Goal: Information Seeking & Learning: Check status

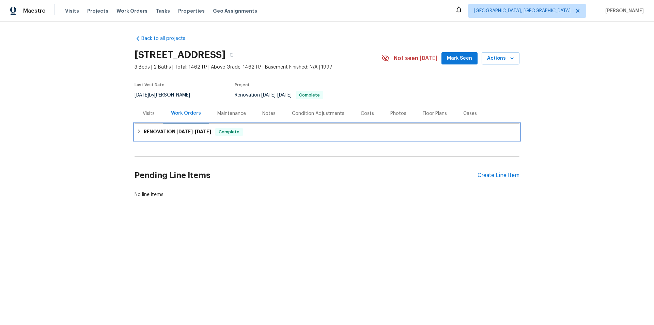
drag, startPoint x: 157, startPoint y: 128, endPoint x: 168, endPoint y: 153, distance: 27.8
click at [157, 129] on h6 "RENOVATION [DATE] - [DATE]" at bounding box center [177, 132] width 67 height 8
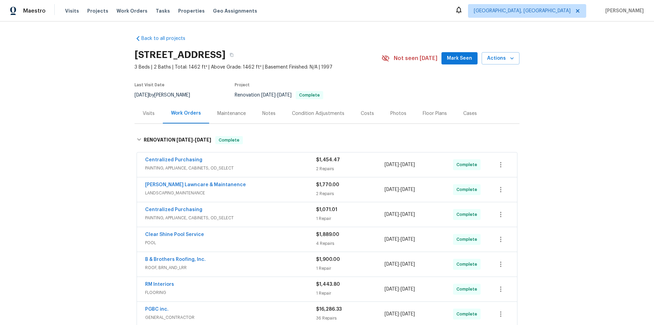
click at [110, 188] on div "Back to all projects 8977 Carlisle Ave, Sacramento, CA 95829 3 Beds | 2 Baths |…" at bounding box center [327, 172] width 654 height 303
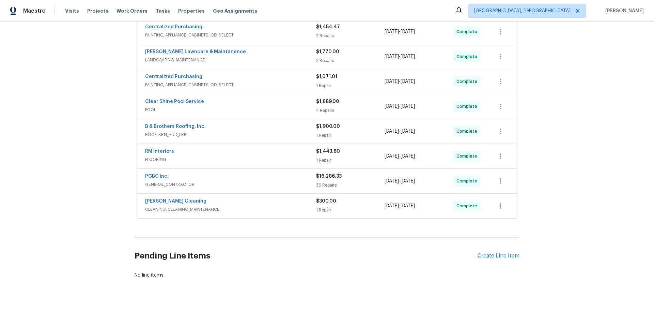
click at [111, 151] on div "Back to all projects 8977 Carlisle Ave, Sacramento, CA 95829 3 Beds | 2 Baths |…" at bounding box center [327, 172] width 654 height 303
click at [99, 115] on div "Back to all projects 8977 Carlisle Ave, Sacramento, CA 95829 3 Beds | 2 Baths |…" at bounding box center [327, 172] width 654 height 303
click at [100, 88] on div "Back to all projects 8977 Carlisle Ave, Sacramento, CA 95829 3 Beds | 2 Baths |…" at bounding box center [327, 172] width 654 height 303
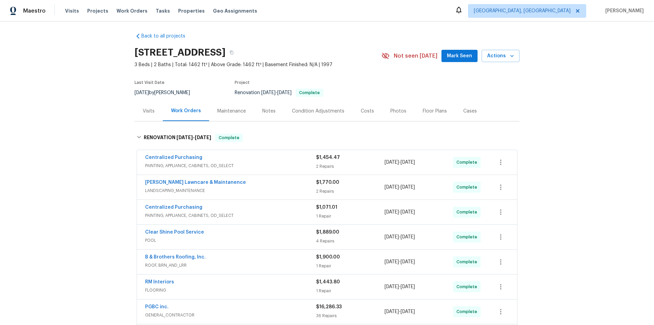
scroll to position [2, 0]
click at [67, 141] on div "Back to all projects 8977 Carlisle Ave, Sacramento, CA 95829 3 Beds | 2 Baths |…" at bounding box center [327, 172] width 654 height 303
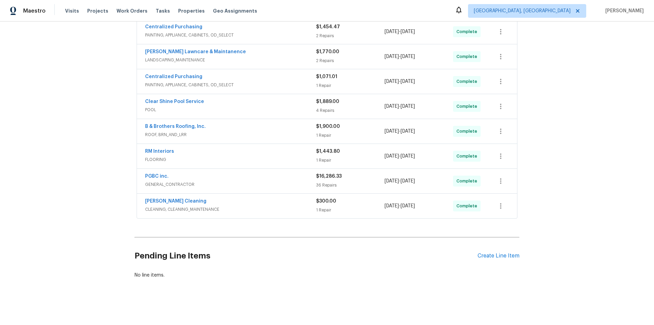
click at [67, 141] on div "Back to all projects 8977 Carlisle Ave, Sacramento, CA 95829 3 Beds | 2 Baths |…" at bounding box center [327, 172] width 654 height 303
click at [75, 89] on div "Back to all projects 8977 Carlisle Ave, Sacramento, CA 95829 3 Beds | 2 Baths |…" at bounding box center [327, 172] width 654 height 303
click at [85, 126] on div "Back to all projects 8977 Carlisle Ave, Sacramento, CA 95829 3 Beds | 2 Baths |…" at bounding box center [327, 172] width 654 height 303
click at [72, 189] on div "Back to all projects 8977 Carlisle Ave, Sacramento, CA 95829 3 Beds | 2 Baths |…" at bounding box center [327, 172] width 654 height 303
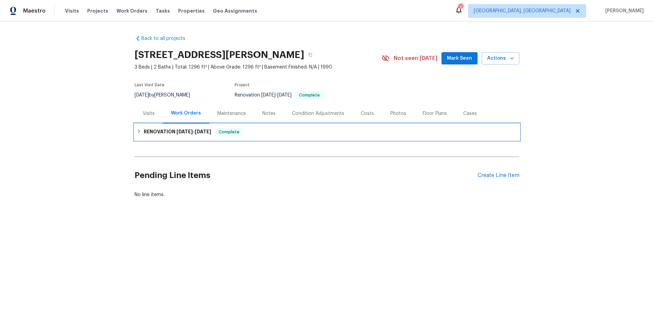
click at [159, 133] on h6 "RENOVATION 9/10/25 - 9/29/25" at bounding box center [177, 132] width 67 height 8
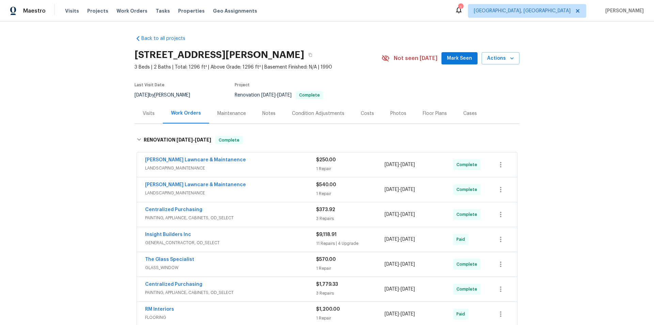
click at [84, 177] on div "Back to all projects 2156 Cecilia Way, Marysville, CA 95901 3 Beds | 2 Baths | …" at bounding box center [327, 172] width 654 height 303
click at [96, 182] on div "Back to all projects 2156 Cecilia Way, Marysville, CA 95901 3 Beds | 2 Baths | …" at bounding box center [327, 172] width 654 height 303
click at [67, 126] on div "Back to all projects 2156 Cecilia Way, Marysville, CA 95901 3 Beds | 2 Baths | …" at bounding box center [327, 172] width 654 height 303
click at [58, 129] on div "Back to all projects 2156 Cecilia Way, Marysville, CA 95901 3 Beds | 2 Baths | …" at bounding box center [327, 172] width 654 height 303
click at [105, 90] on div "Back to all projects 2156 Cecilia Way, Marysville, CA 95901 3 Beds | 2 Baths | …" at bounding box center [327, 172] width 654 height 303
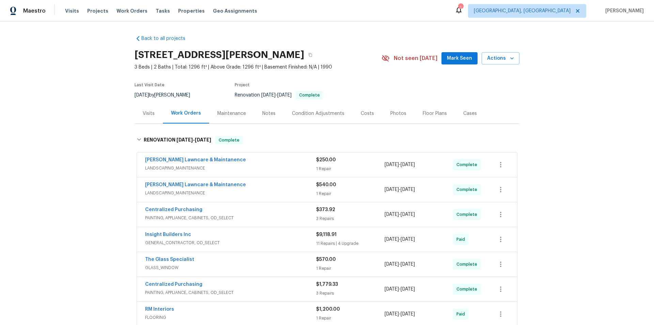
scroll to position [238, 0]
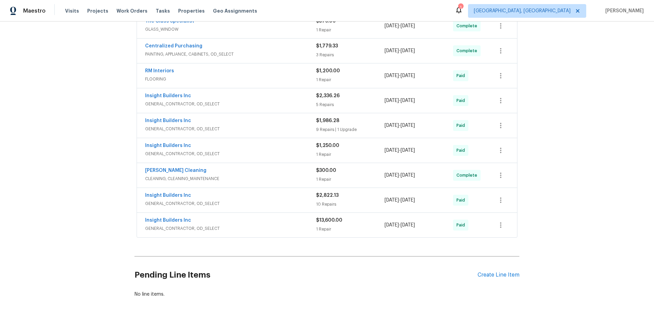
click at [68, 131] on div "Back to all projects 2156 Cecilia Way, Marysville, CA 95901 3 Beds | 2 Baths | …" at bounding box center [327, 172] width 654 height 303
click at [87, 92] on div "Back to all projects 2156 Cecilia Way, Marysville, CA 95901 3 Beds | 2 Baths | …" at bounding box center [327, 172] width 654 height 303
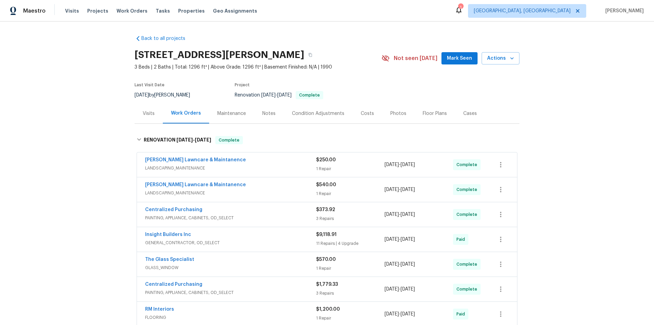
click at [82, 111] on div "Back to all projects 2156 Cecilia Way, Marysville, CA 95901 3 Beds | 2 Baths | …" at bounding box center [327, 172] width 654 height 303
click at [81, 99] on div "Back to all projects 2156 Cecilia Way, Marysville, CA 95901 3 Beds | 2 Baths | …" at bounding box center [327, 172] width 654 height 303
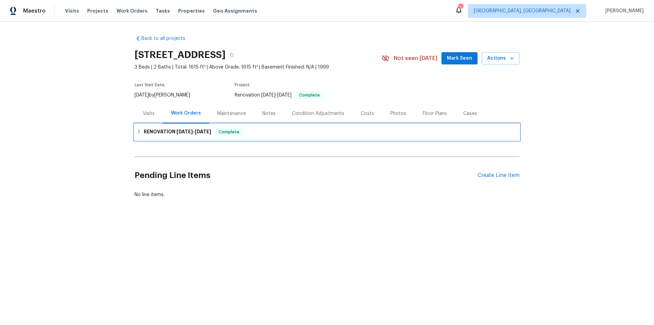
click at [138, 129] on icon at bounding box center [139, 131] width 5 height 5
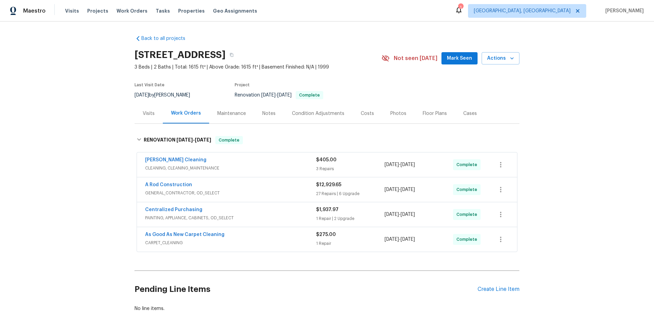
click at [100, 134] on div "Back to all projects 9387 Bennoel Way, Elk Grove, CA 95758 3 Beds | 2 Baths | T…" at bounding box center [327, 172] width 654 height 303
click at [83, 137] on div "Back to all projects 9387 Bennoel Way, Elk Grove, CA 95758 3 Beds | 2 Baths | T…" at bounding box center [327, 172] width 654 height 303
click at [54, 164] on div "Back to all projects 9387 Bennoel Way, Elk Grove, CA 95758 3 Beds | 2 Baths | T…" at bounding box center [327, 172] width 654 height 303
click at [100, 95] on div "Back to all projects 9387 Bennoel Way, Elk Grove, CA 95758 3 Beds | 2 Baths | T…" at bounding box center [327, 172] width 654 height 303
click at [114, 119] on div "Back to all projects 9387 Bennoel Way, Elk Grove, CA 95758 3 Beds | 2 Baths | T…" at bounding box center [327, 172] width 654 height 303
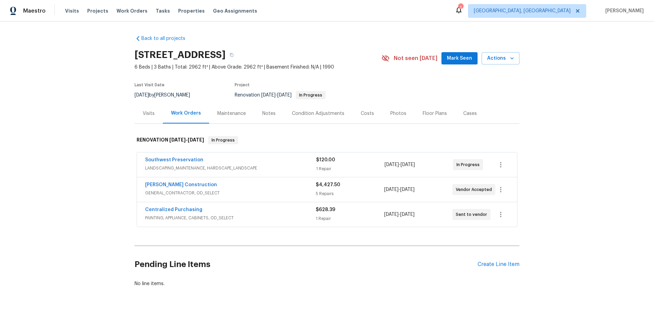
click at [87, 214] on div "Back to all projects 1820 N Avoca Cir, Mesa, AZ 85207 6 Beds | 3 Baths | Total:…" at bounding box center [327, 172] width 654 height 303
click at [90, 109] on div "Back to all projects 1820 N Avoca Cir, Mesa, AZ 85207 6 Beds | 3 Baths | Total:…" at bounding box center [327, 172] width 654 height 303
click at [77, 137] on div "Back to all projects 1820 N Avoca Cir, Mesa, AZ 85207 6 Beds | 3 Baths | Total:…" at bounding box center [327, 172] width 654 height 303
click at [71, 155] on div "Back to all projects 1820 N Avoca Cir, Mesa, AZ 85207 6 Beds | 3 Baths | Total:…" at bounding box center [327, 172] width 654 height 303
click at [68, 140] on div "Back to all projects 1820 N Avoca Cir, Mesa, AZ 85207 6 Beds | 3 Baths | Total:…" at bounding box center [327, 172] width 654 height 303
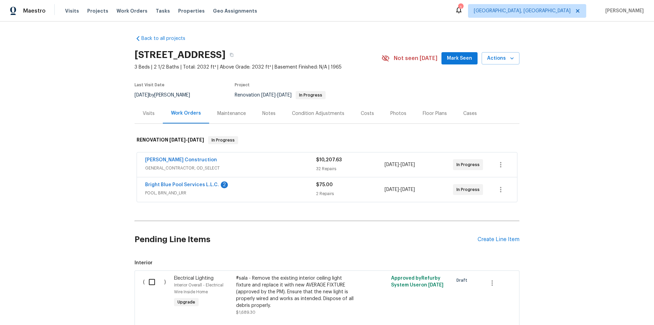
click at [90, 129] on div "Back to all projects [STREET_ADDRESS] 3 Beds | 2 1/2 Baths | Total: 2032 ft² | …" at bounding box center [327, 172] width 654 height 303
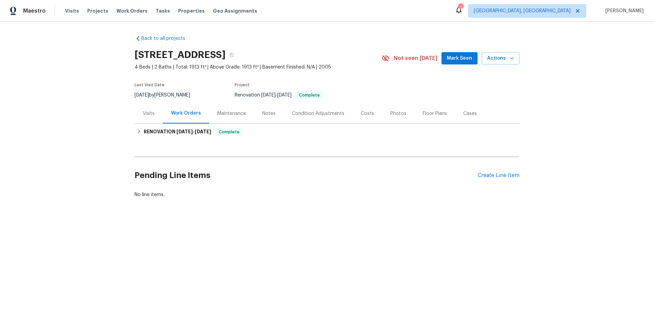
click at [151, 113] on div "Visits" at bounding box center [149, 113] width 12 height 7
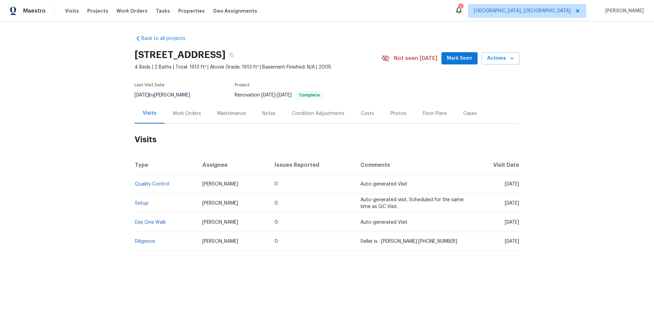
click at [174, 100] on div "Last Visit Date 10/4/2025 by Scott Nicol Project Renovation 9/30/2025 - 10/14/2…" at bounding box center [250, 91] width 231 height 25
click at [176, 109] on div "Work Orders" at bounding box center [187, 113] width 45 height 20
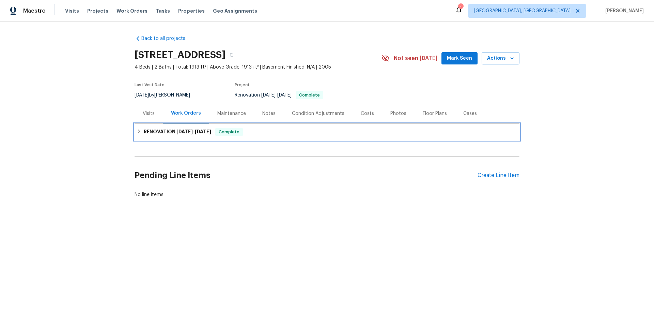
drag, startPoint x: 152, startPoint y: 135, endPoint x: 132, endPoint y: 155, distance: 27.9
click at [152, 135] on h6 "RENOVATION 9/30/25 - 10/14/25" at bounding box center [177, 132] width 67 height 8
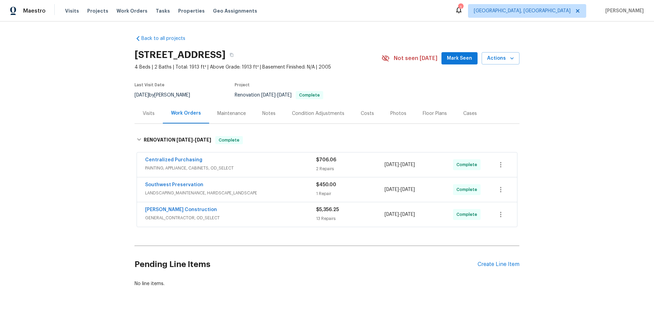
click at [78, 138] on div "Back to all projects 18862 E Lark Dr, Queen Creek, AZ 85142 4 Beds | 2 Baths | …" at bounding box center [327, 172] width 654 height 303
click at [94, 127] on div "Back to all projects 18862 E Lark Dr, Queen Creek, AZ 85142 4 Beds | 2 Baths | …" at bounding box center [327, 172] width 654 height 303
click at [54, 105] on div "Back to all projects 18862 E Lark Dr, Queen Creek, AZ 85142 4 Beds | 2 Baths | …" at bounding box center [327, 172] width 654 height 303
click at [104, 128] on div "Back to all projects 18862 E Lark Dr, Queen Creek, AZ 85142 4 Beds | 2 Baths | …" at bounding box center [327, 172] width 654 height 303
click at [98, 101] on div "Back to all projects 18862 E Lark Dr, Queen Creek, AZ 85142 4 Beds | 2 Baths | …" at bounding box center [327, 172] width 654 height 303
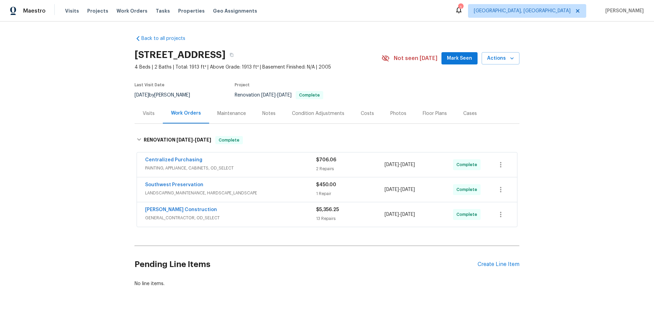
click at [71, 117] on div "Back to all projects 18862 E Lark Dr, Queen Creek, AZ 85142 4 Beds | 2 Baths | …" at bounding box center [327, 172] width 654 height 303
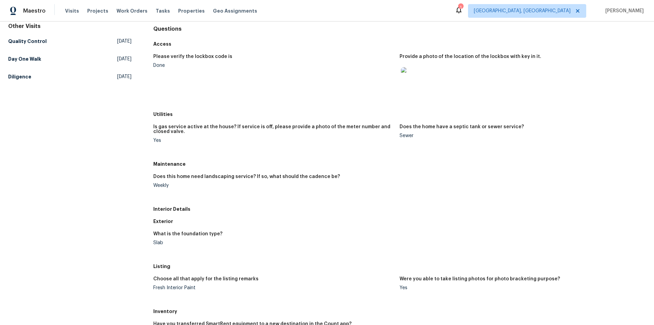
scroll to position [68, 0]
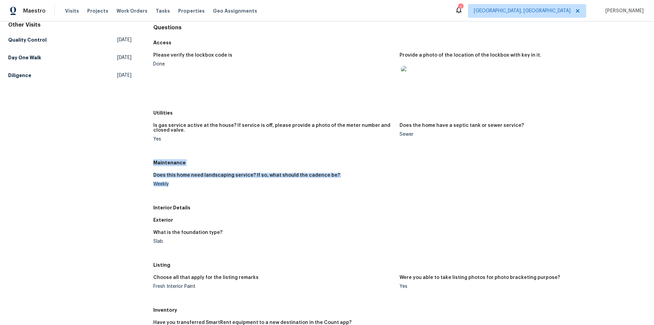
drag, startPoint x: 152, startPoint y: 161, endPoint x: 174, endPoint y: 189, distance: 35.2
click at [175, 188] on div "Maintenance Does this home need landscaping service? If so, what should the cad…" at bounding box center [399, 178] width 493 height 45
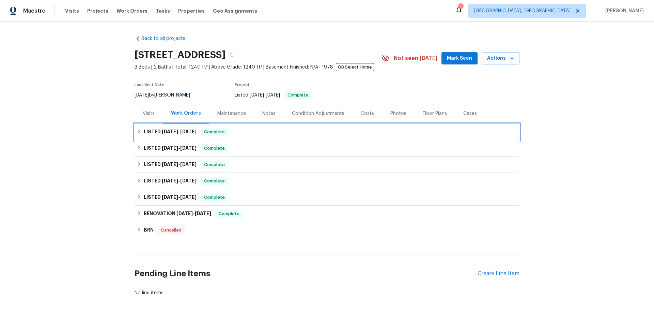
click at [159, 124] on div "LISTED [DATE] - [DATE] Complete" at bounding box center [327, 132] width 385 height 16
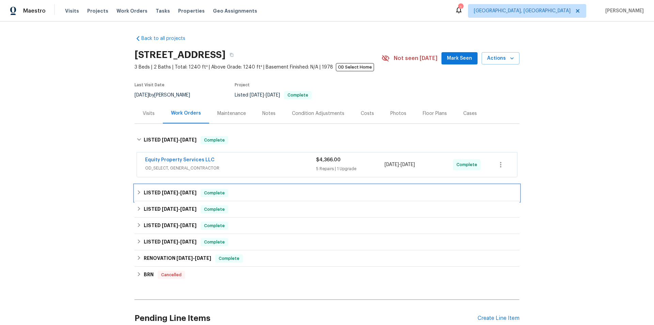
drag, startPoint x: 153, startPoint y: 193, endPoint x: 163, endPoint y: 196, distance: 10.4
click at [154, 192] on h6 "LISTED [DATE] - [DATE]" at bounding box center [170, 193] width 53 height 8
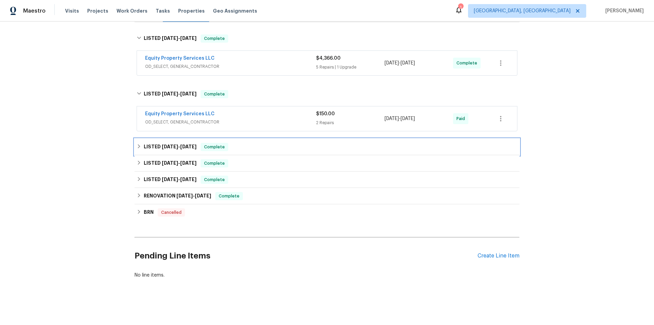
click at [159, 149] on div "LISTED [DATE] - [DATE] Complete" at bounding box center [327, 147] width 385 height 16
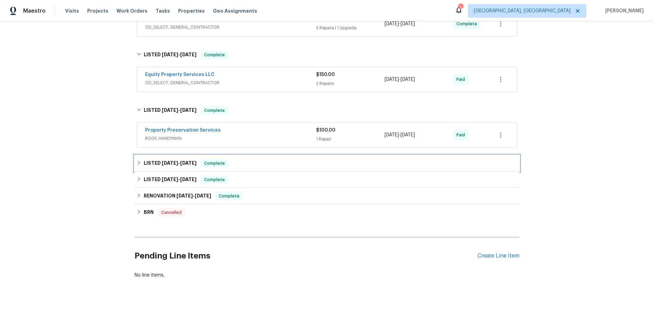
drag, startPoint x: 163, startPoint y: 165, endPoint x: 158, endPoint y: 183, distance: 18.7
click at [163, 165] on div "LISTED [DATE] - [DATE] Complete" at bounding box center [327, 163] width 385 height 16
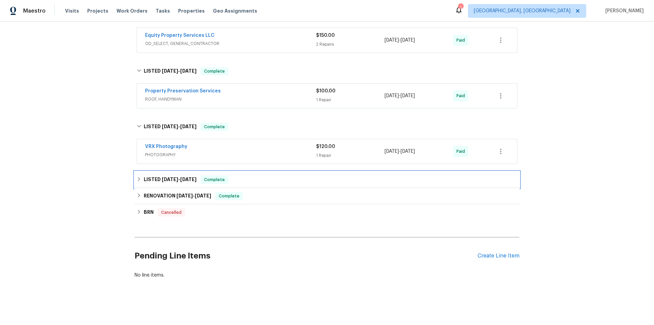
click at [158, 181] on div "LISTED [DATE] - [DATE] Complete" at bounding box center [327, 179] width 385 height 16
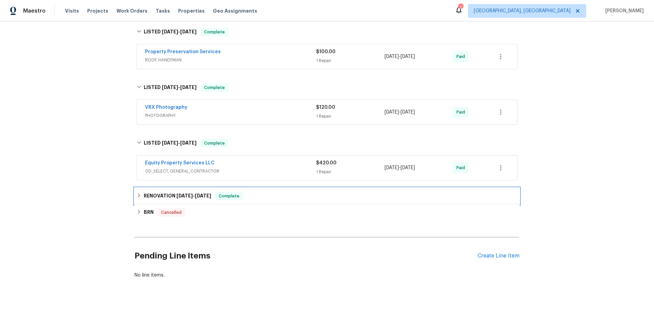
click at [151, 192] on h6 "RENOVATION 6/3/25 - 7/25/25" at bounding box center [177, 196] width 67 height 8
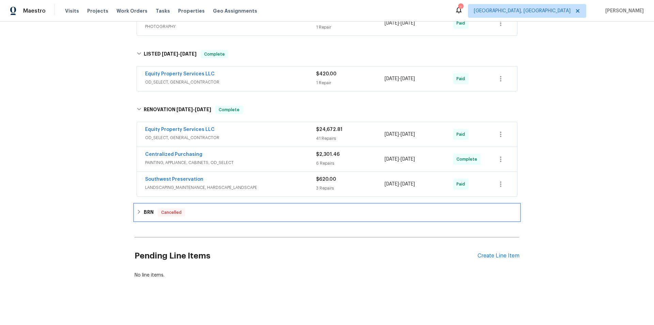
click at [144, 209] on h6 "BRN" at bounding box center [149, 212] width 10 height 8
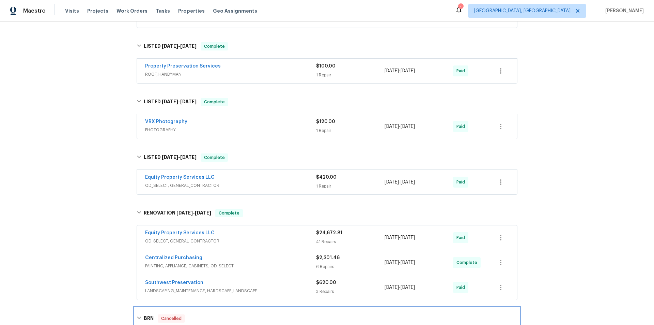
scroll to position [75, 0]
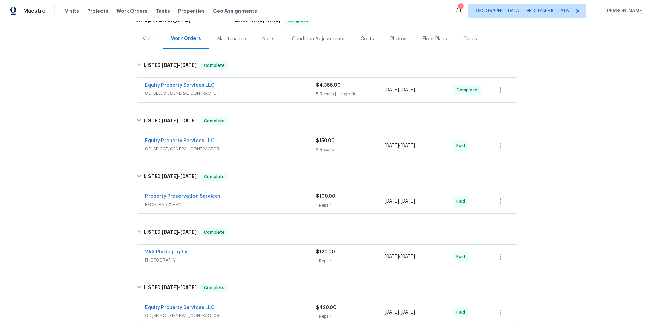
click at [41, 183] on div "Back to all projects 9639 N 63rd Dr, Glendale, AZ 85302 3 Beds | 2 Baths | Tota…" at bounding box center [327, 172] width 654 height 303
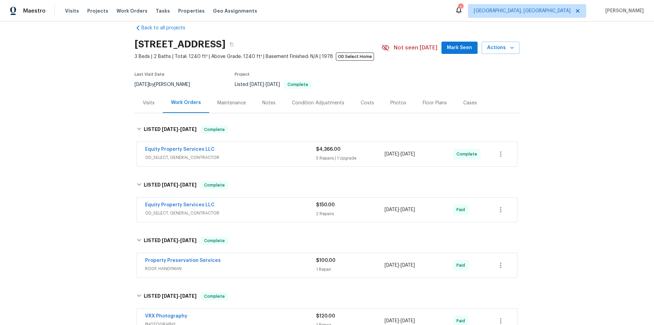
scroll to position [0, 0]
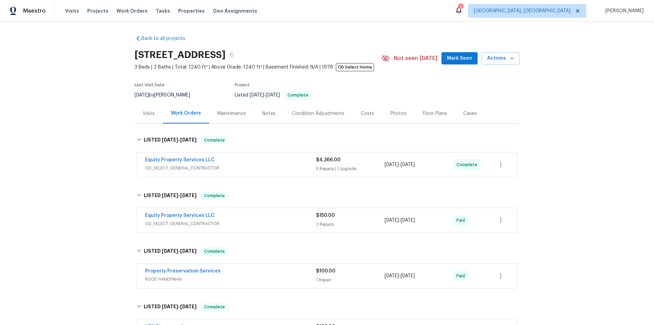
click at [81, 155] on div "Back to all projects 9639 N 63rd Dr, Glendale, AZ 85302 3 Beds | 2 Baths | Tota…" at bounding box center [327, 172] width 654 height 303
click at [52, 139] on div "Back to all projects 9639 N 63rd Dr, Glendale, AZ 85302 3 Beds | 2 Baths | Tota…" at bounding box center [327, 172] width 654 height 303
click at [65, 147] on div "Back to all projects 9639 N 63rd Dr, Glendale, AZ 85302 3 Beds | 2 Baths | Tota…" at bounding box center [327, 172] width 654 height 303
click at [99, 123] on div "Back to all projects 9639 N 63rd Dr, Glendale, AZ 85302 3 Beds | 2 Baths | Tota…" at bounding box center [327, 172] width 654 height 303
click at [81, 173] on div "Back to all projects 9639 N 63rd Dr, Glendale, AZ 85302 3 Beds | 2 Baths | Tota…" at bounding box center [327, 172] width 654 height 303
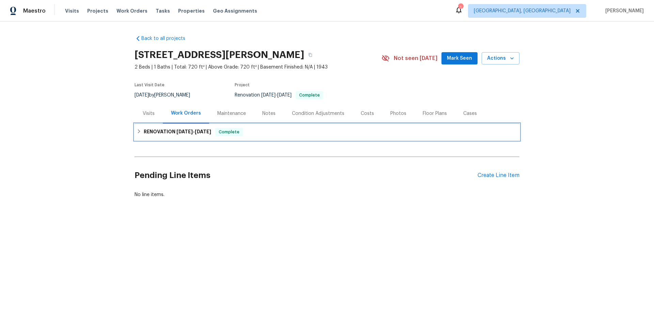
click at [144, 134] on h6 "RENOVATION 8/25/25 - 9/29/25" at bounding box center [177, 132] width 67 height 8
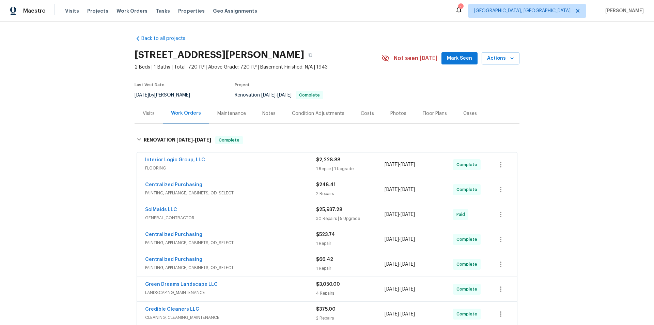
click at [86, 175] on div "Back to all projects 5906 NE Sumner St, Portland, OR 97218 2 Beds | 1 Baths | T…" at bounding box center [327, 172] width 654 height 303
click at [92, 167] on div "Back to all projects 5906 NE Sumner St, Portland, OR 97218 2 Beds | 1 Baths | T…" at bounding box center [327, 172] width 654 height 303
click at [73, 151] on div "Back to all projects 5906 NE Sumner St, Portland, OR 97218 2 Beds | 1 Baths | T…" at bounding box center [327, 172] width 654 height 303
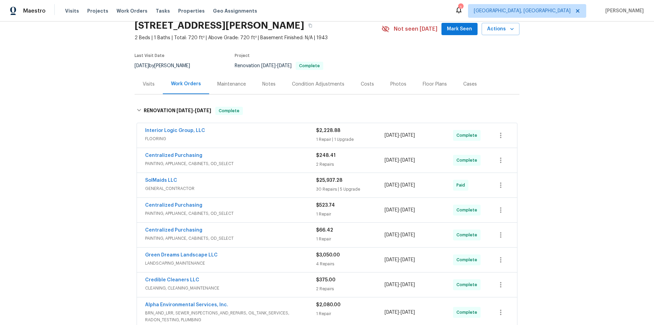
scroll to position [68, 0]
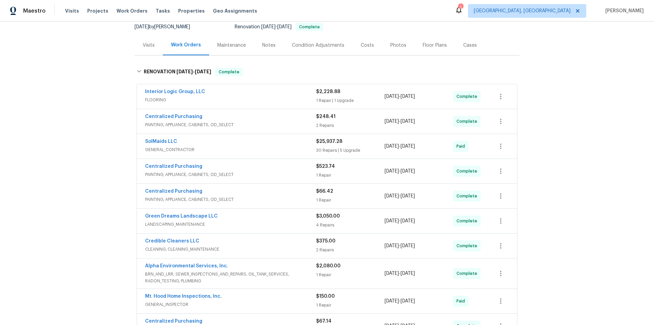
click at [73, 152] on div "Back to all projects 5906 NE Sumner St, Portland, OR 97218 2 Beds | 1 Baths | T…" at bounding box center [327, 172] width 654 height 303
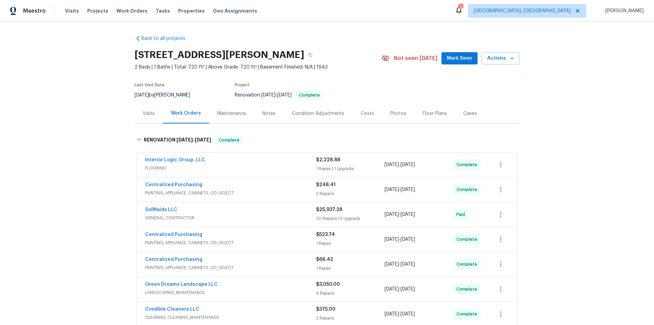
click at [87, 87] on div "Back to all projects 5906 NE Sumner St, Portland, OR 97218 2 Beds | 1 Baths | T…" at bounding box center [327, 172] width 654 height 303
click at [96, 68] on div "Back to all projects 5906 NE Sumner St, Portland, OR 97218 2 Beds | 1 Baths | T…" at bounding box center [327, 172] width 654 height 303
click at [66, 122] on div "Back to all projects 5906 NE Sumner St, Portland, OR 97218 2 Beds | 1 Baths | T…" at bounding box center [327, 172] width 654 height 303
click at [79, 162] on div "Back to all projects 5906 NE Sumner St, Portland, OR 97218 2 Beds | 1 Baths | T…" at bounding box center [327, 172] width 654 height 303
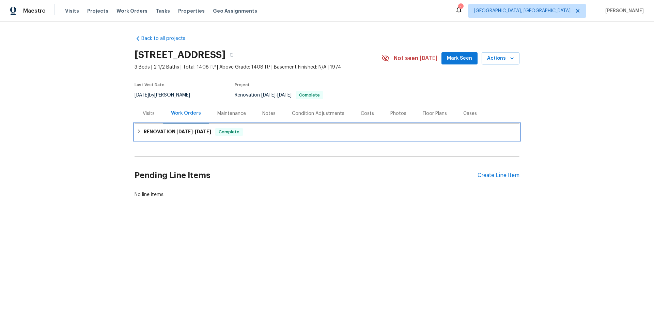
click at [149, 128] on h6 "RENOVATION [DATE] - [DATE]" at bounding box center [177, 132] width 67 height 8
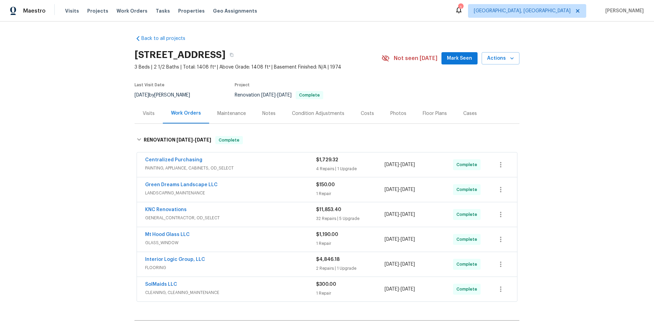
click at [94, 159] on div "Back to all projects [STREET_ADDRESS] 3 Beds | 2 1/2 Baths | Total: 1408 ft² | …" at bounding box center [327, 172] width 654 height 303
click at [96, 161] on div "Back to all projects 1584 NW Bridgeway Ln, Beaverton, OR 97006 3 Beds | 2 1/2 B…" at bounding box center [327, 172] width 654 height 303
click at [81, 68] on div "Back to all projects 1584 NW Bridgeway Ln, Beaverton, OR 97006 3 Beds | 2 1/2 B…" at bounding box center [327, 172] width 654 height 303
click at [77, 109] on div "Back to all projects 1584 NW Bridgeway Ln, Beaverton, OR 97006 3 Beds | 2 1/2 B…" at bounding box center [327, 172] width 654 height 303
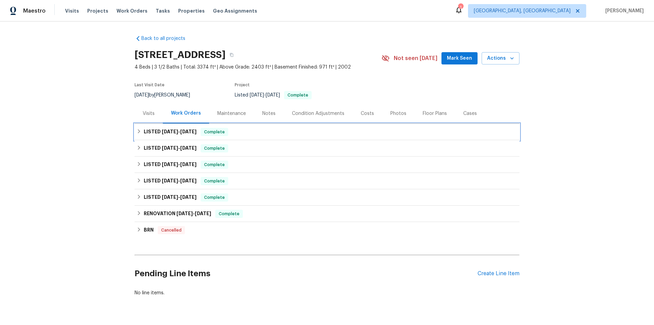
drag, startPoint x: 138, startPoint y: 139, endPoint x: 131, endPoint y: 151, distance: 14.0
click at [138, 139] on div "LISTED [DATE] - [DATE] Complete" at bounding box center [327, 132] width 385 height 16
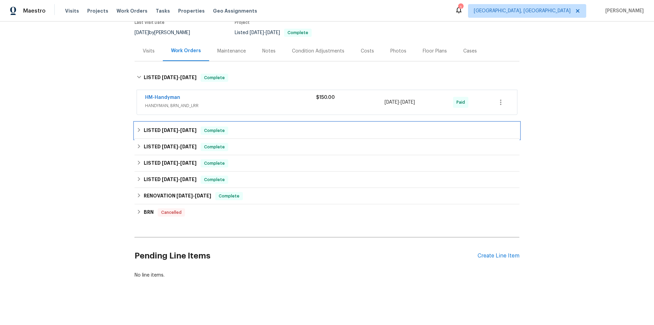
click at [137, 127] on icon at bounding box center [139, 129] width 5 height 5
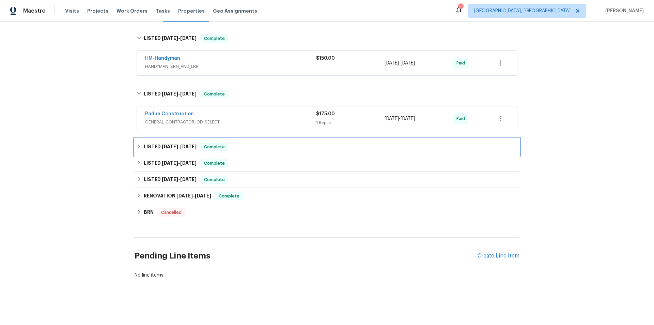
click at [139, 143] on div "LISTED [DATE] - [DATE] Complete" at bounding box center [327, 147] width 381 height 8
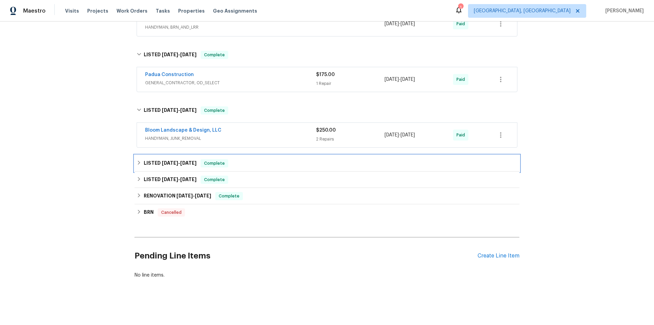
click at [135, 158] on div "LISTED [DATE] - [DATE] Complete" at bounding box center [327, 163] width 385 height 16
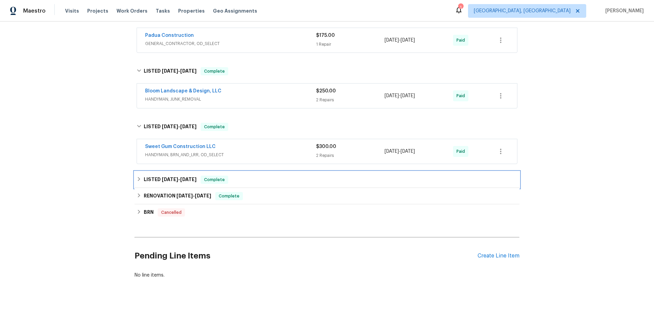
click at [144, 175] on h6 "LISTED [DATE] - [DATE]" at bounding box center [170, 179] width 53 height 8
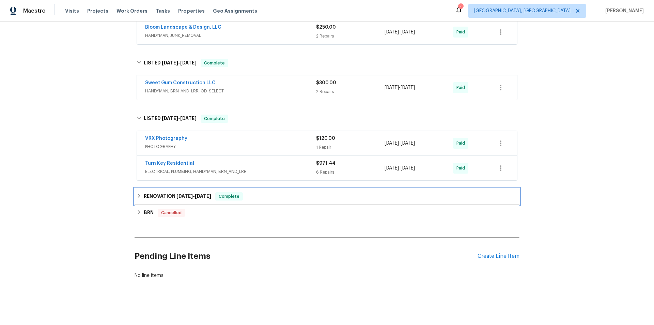
click at [137, 193] on icon at bounding box center [139, 195] width 5 height 5
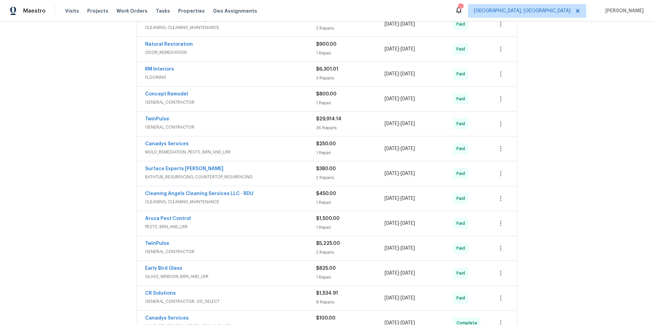
scroll to position [550, 0]
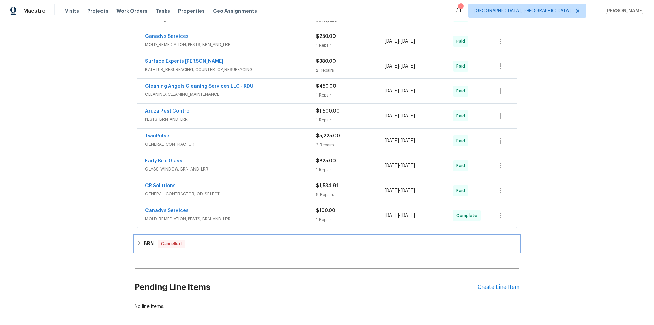
click at [140, 241] on div "BRN Cancelled" at bounding box center [327, 243] width 381 height 8
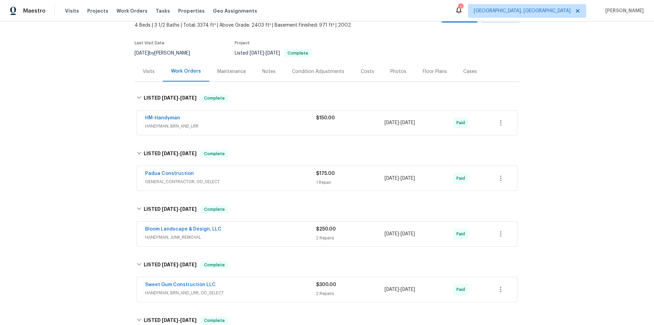
scroll to position [0, 0]
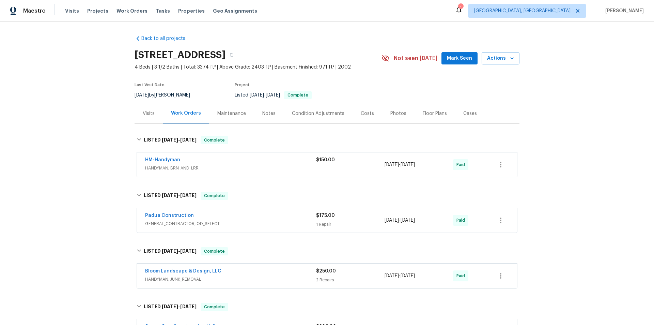
click at [93, 129] on div "Back to all projects [STREET_ADDRESS] 4 Beds | 3 1/2 Baths | Total: 3374 ft² | …" at bounding box center [327, 172] width 654 height 303
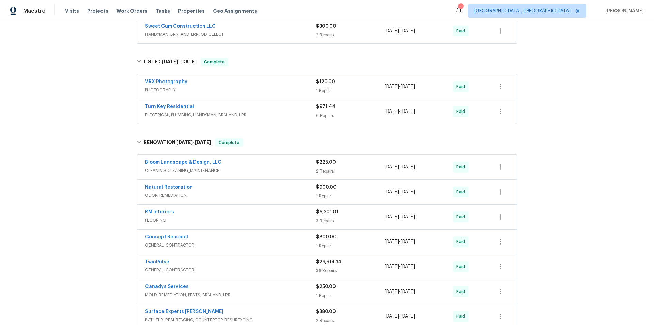
scroll to position [466, 0]
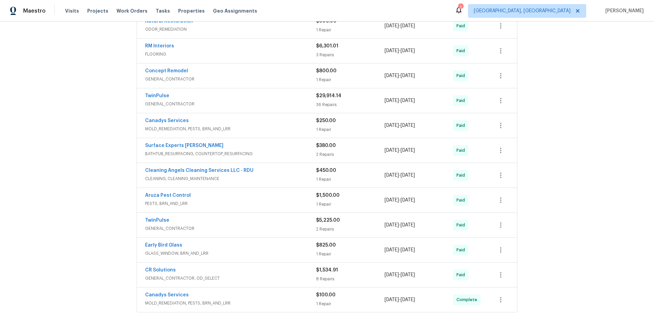
click at [57, 151] on div "Back to all projects [STREET_ADDRESS] 4 Beds | 3 1/2 Baths | Total: 3374 ft² | …" at bounding box center [327, 172] width 654 height 303
click at [104, 130] on div "Back to all projects [STREET_ADDRESS] 4 Beds | 3 1/2 Baths | Total: 3374 ft² | …" at bounding box center [327, 172] width 654 height 303
